Goal: Navigation & Orientation: Find specific page/section

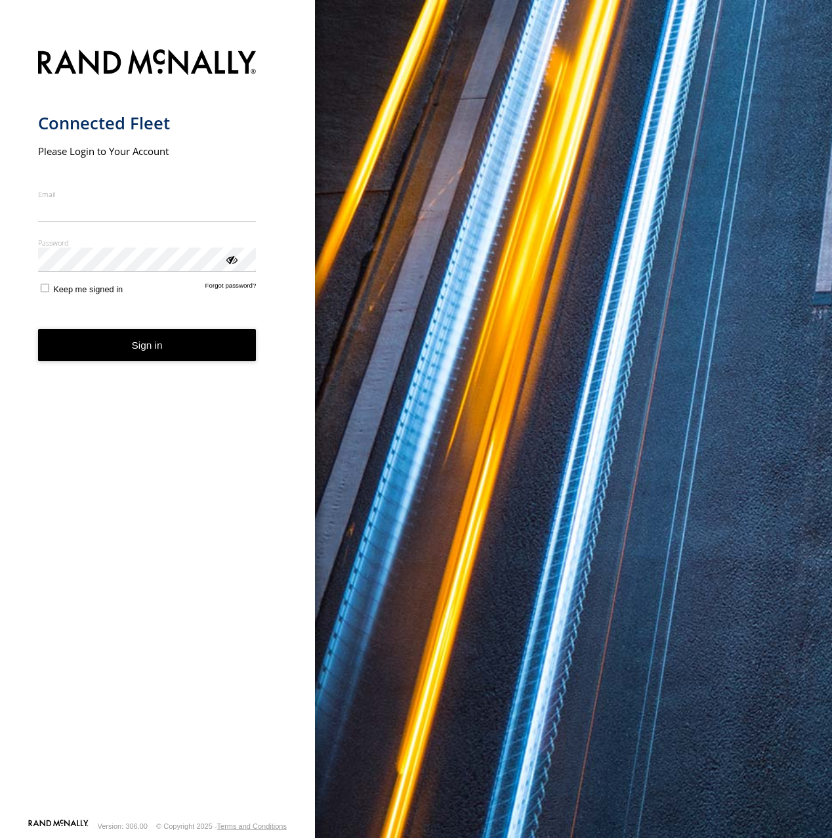
type input "**********"
click at [192, 351] on button "Sign in" at bounding box center [147, 345] width 219 height 32
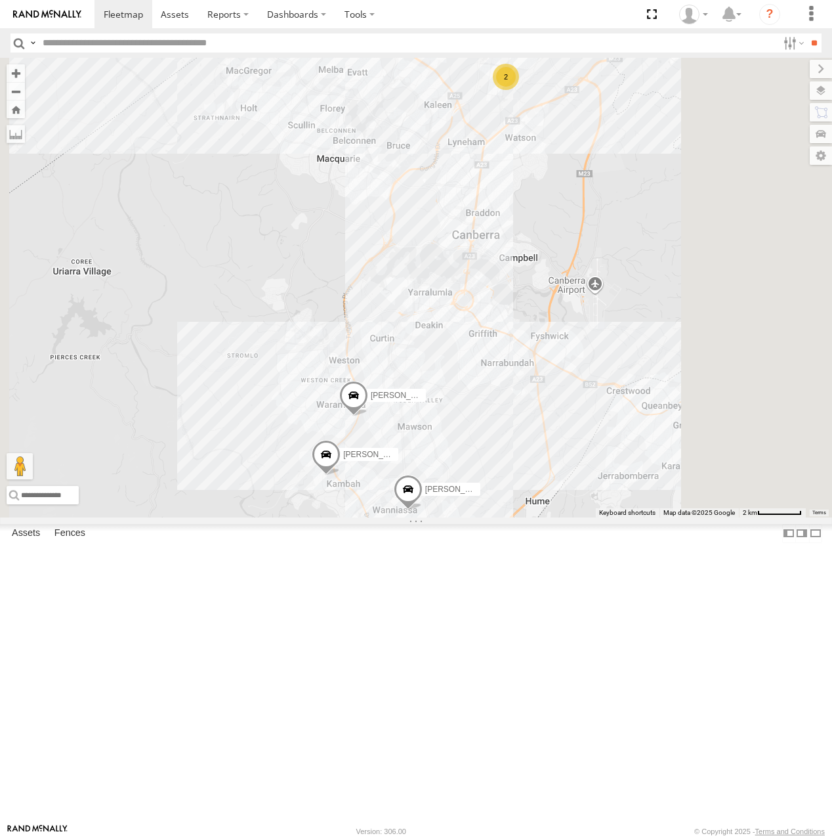
click at [0, 0] on div "All Assets" at bounding box center [0, 0] width 0 height 0
